Goal: Use online tool/utility: Use online tool/utility

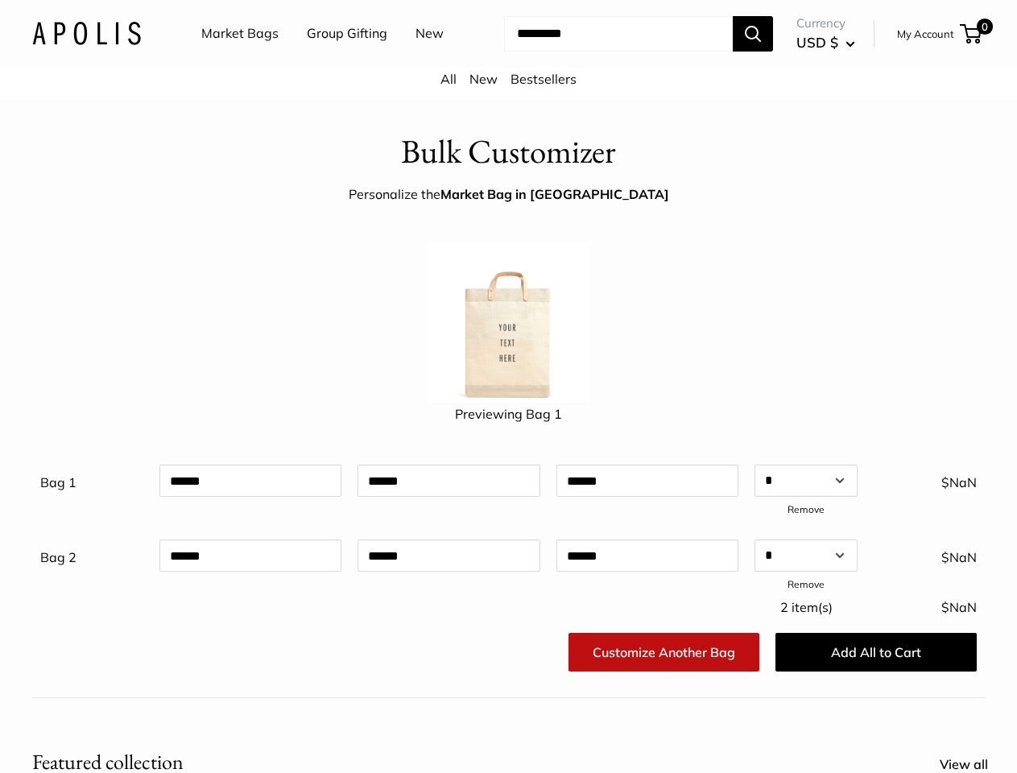
click at [508, 386] on img at bounding box center [508, 322] width 161 height 161
click at [508, 52] on input "Search..." at bounding box center [618, 33] width 229 height 35
click at [332, 60] on ul "Market Bags Group Gifting New" at bounding box center [336, 34] width 271 height 52
click at [604, 52] on input "Search..." at bounding box center [618, 33] width 229 height 35
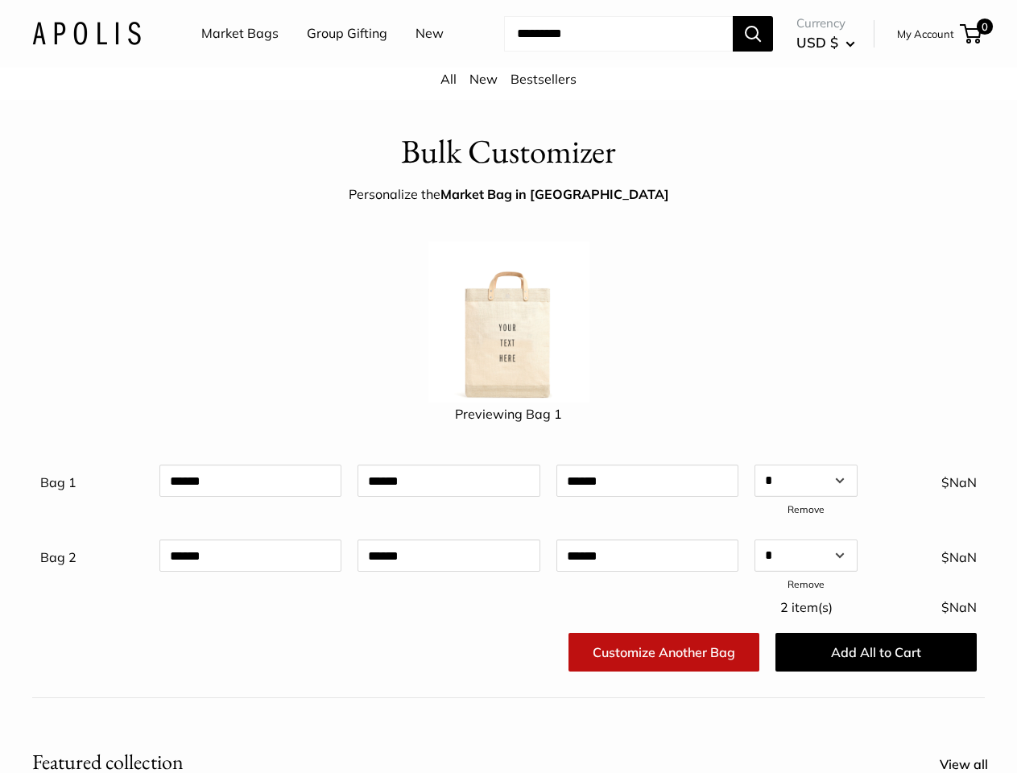
click at [508, 546] on div "Bag 1 Qty * * * * * * * * * ** ** ** ** ** ** ** ** ** ** ** ** ** ** ** ** ** …" at bounding box center [508, 527] width 936 height 138
click at [806, 515] on link "Remove" at bounding box center [805, 509] width 37 height 12
